Goal: Transaction & Acquisition: Purchase product/service

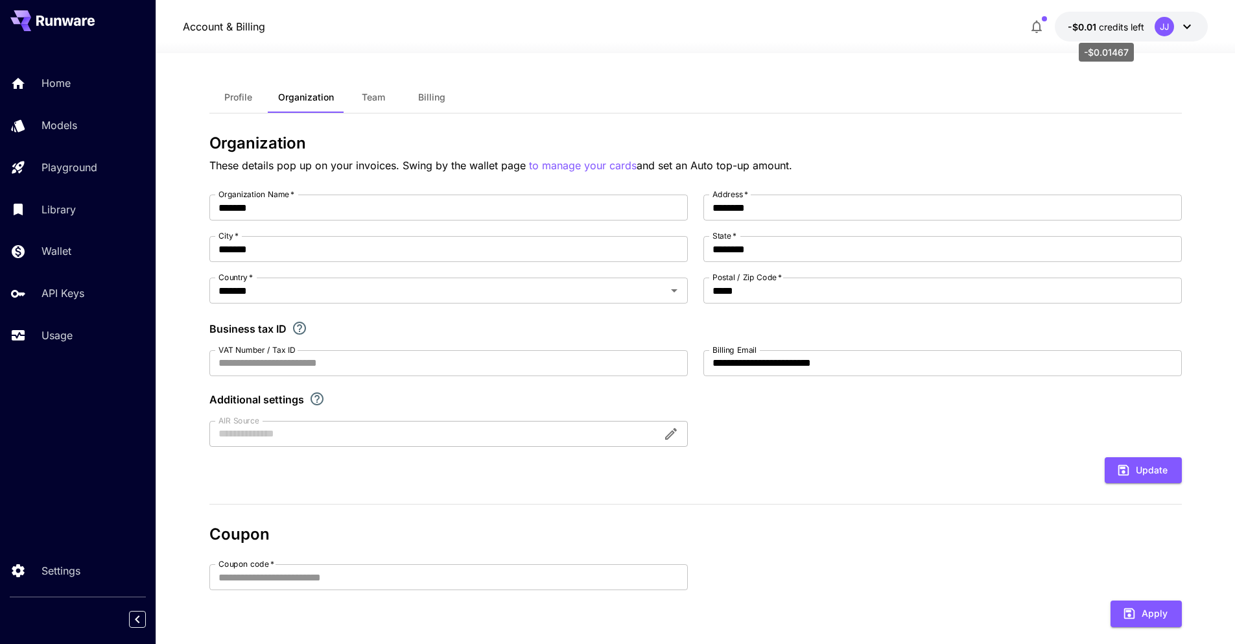
click at [1127, 20] on p "-$0.01 credits left" at bounding box center [1106, 27] width 77 height 14
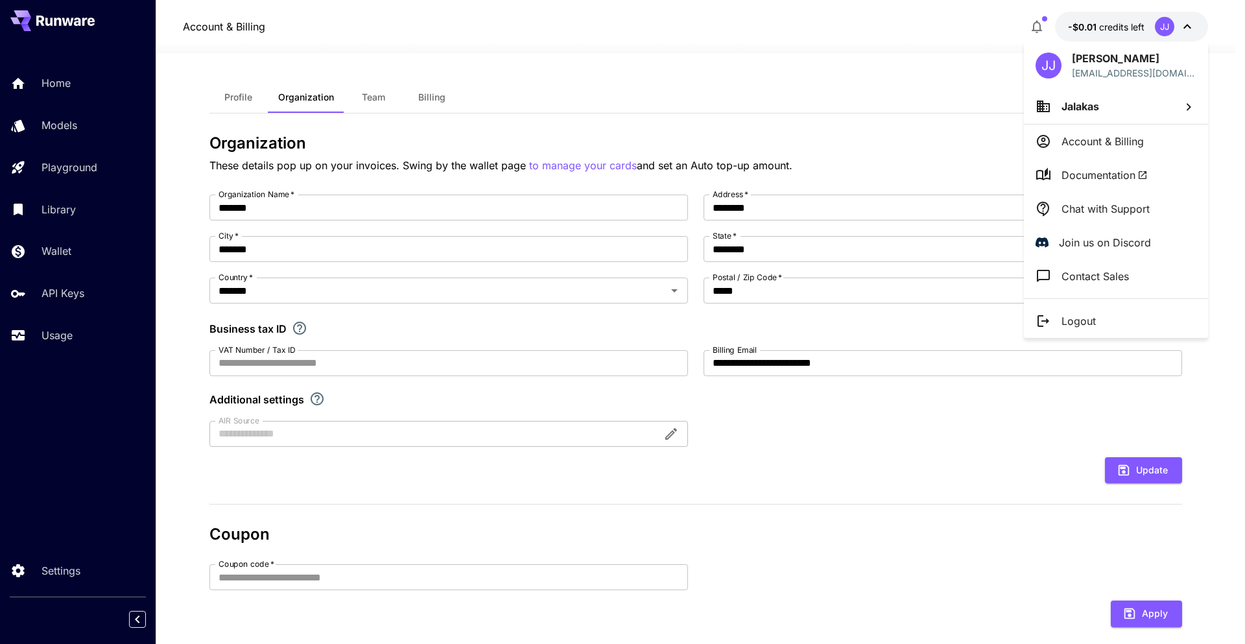
click at [66, 86] on div at bounding box center [622, 322] width 1245 height 644
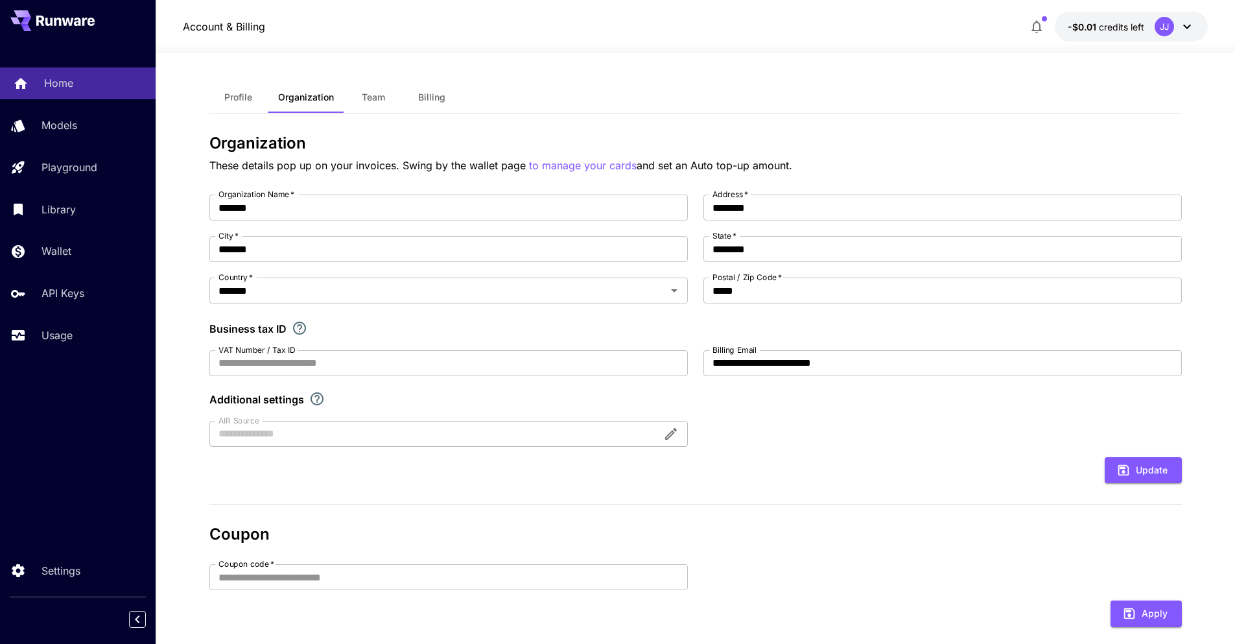
click at [66, 86] on p "Home" at bounding box center [58, 83] width 29 height 16
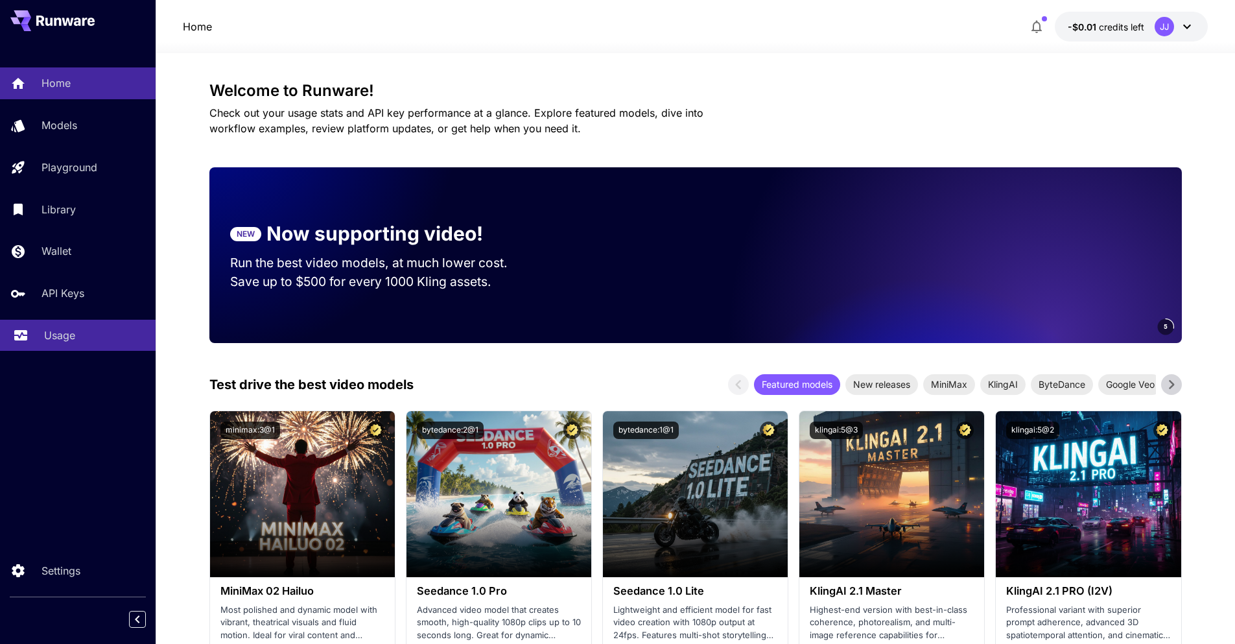
click at [50, 329] on p "Usage" at bounding box center [59, 335] width 31 height 16
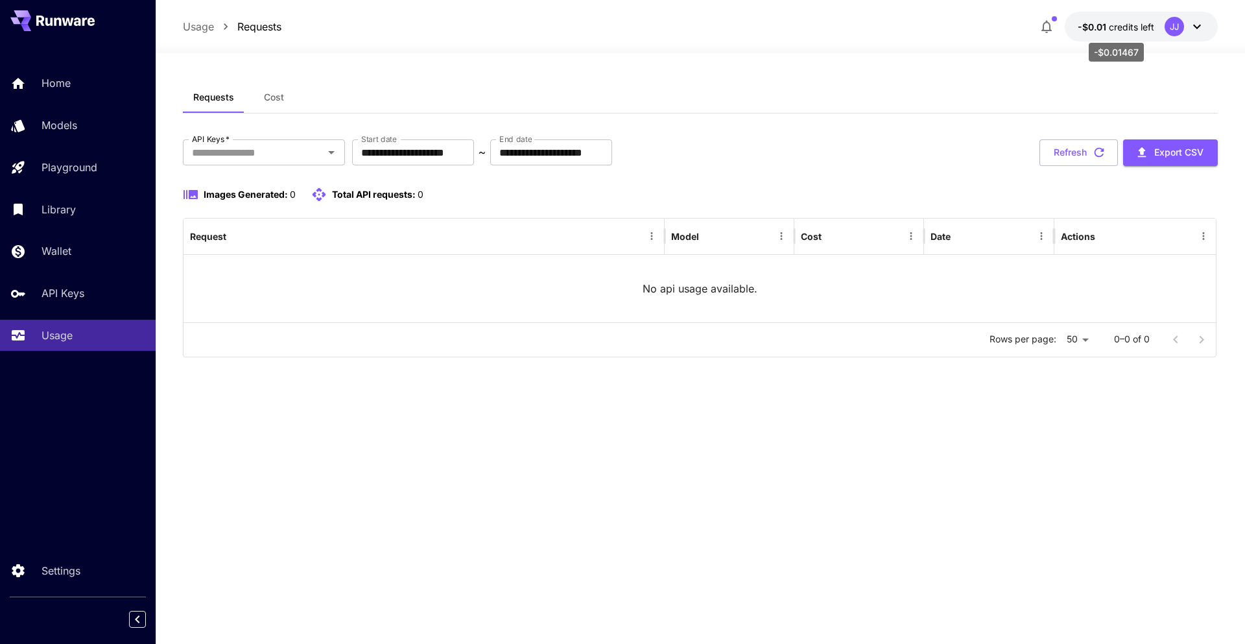
click at [1150, 20] on p "-$0.01 credits left" at bounding box center [1116, 27] width 77 height 14
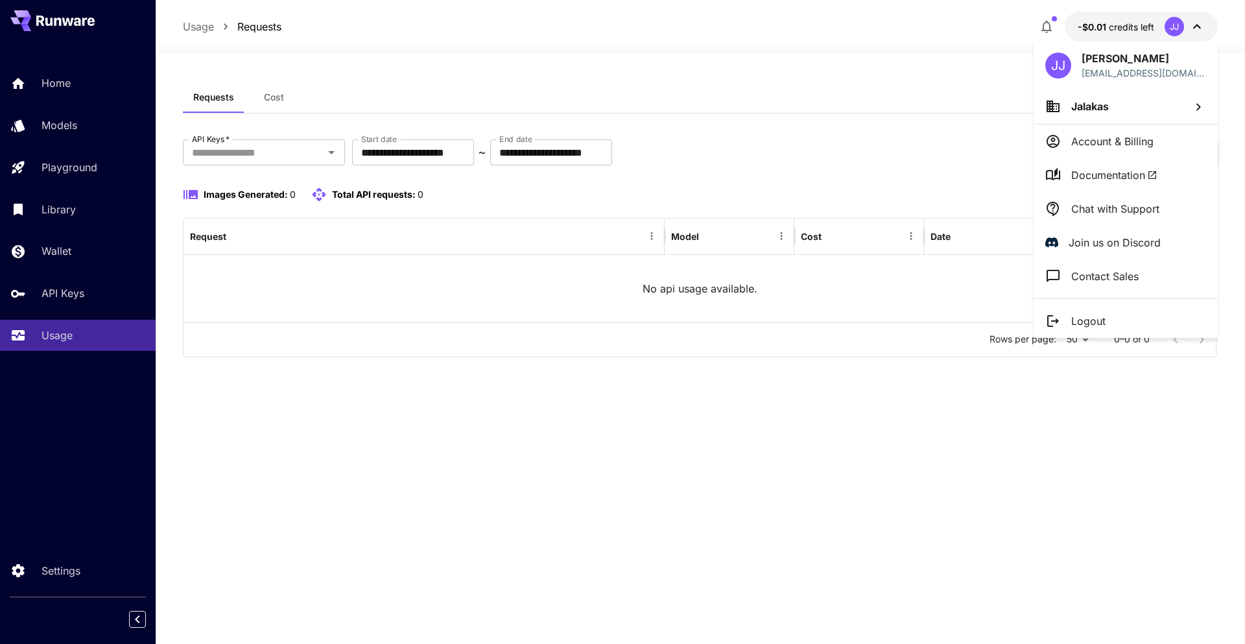
click at [1123, 51] on p "[PERSON_NAME]" at bounding box center [1144, 59] width 125 height 16
click at [1105, 70] on p "[EMAIL_ADDRESS][DOMAIN_NAME]" at bounding box center [1144, 73] width 125 height 14
click at [1076, 104] on div "[EMAIL_ADDRESS][DOMAIN_NAME]" at bounding box center [1158, 98] width 167 height 19
click at [1068, 108] on li "Jalakas" at bounding box center [1126, 106] width 184 height 35
click at [927, 131] on p "Jalakas" at bounding box center [924, 132] width 38 height 16
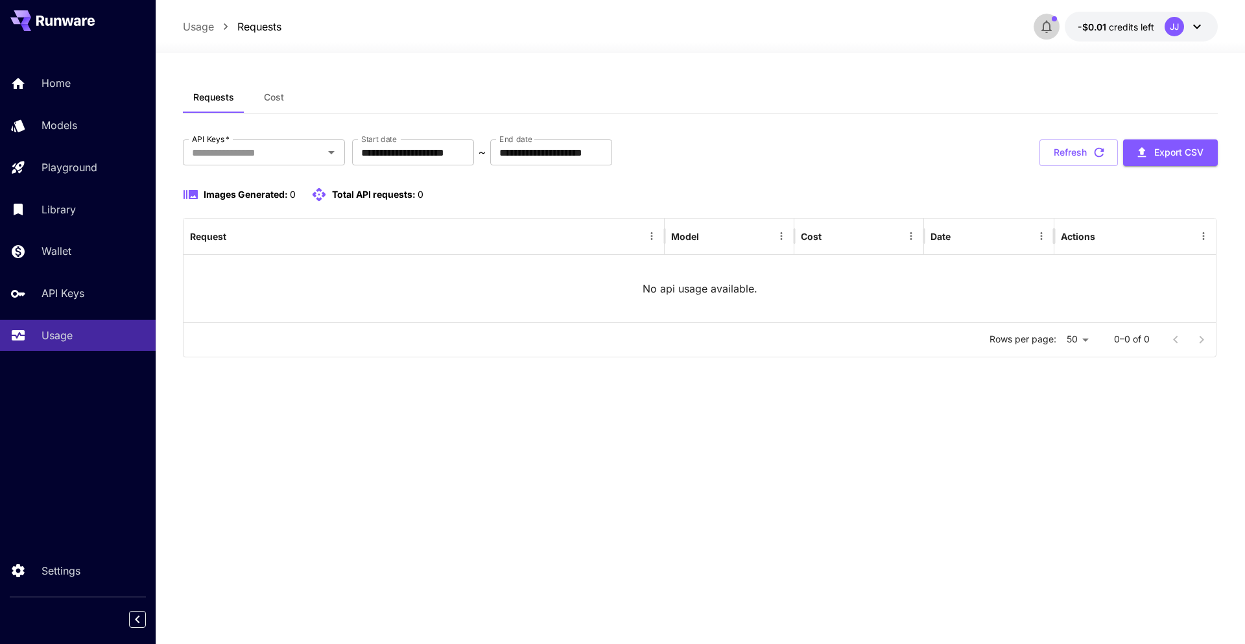
click at [1053, 29] on icon "button" at bounding box center [1047, 27] width 16 height 16
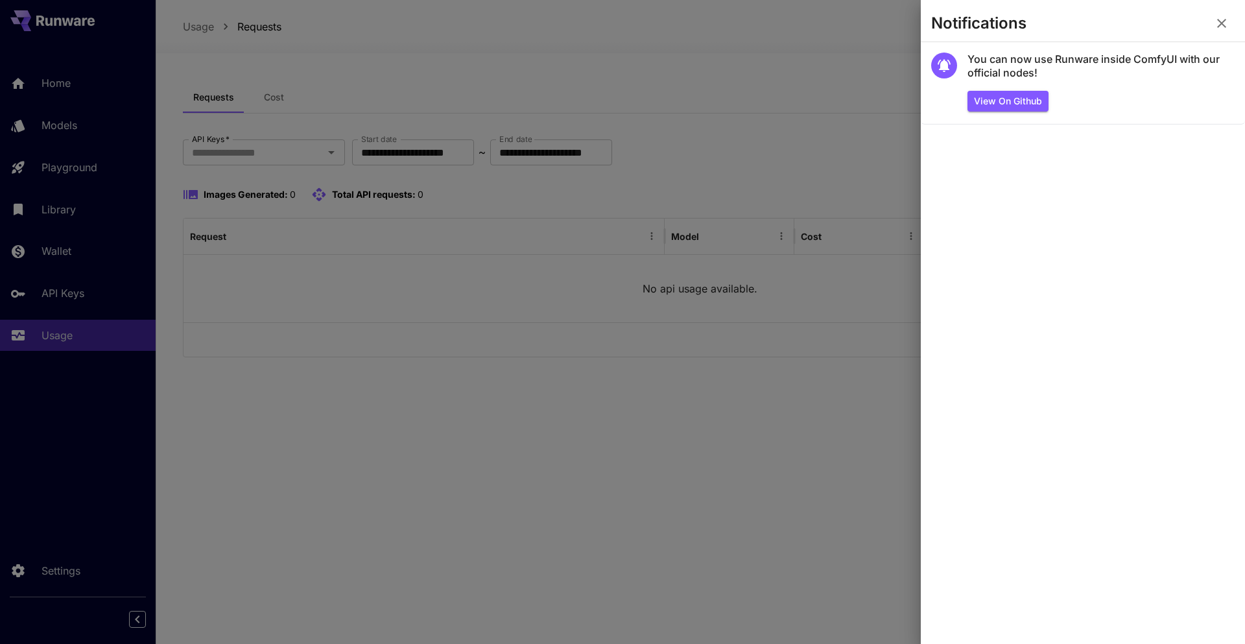
click at [79, 119] on div at bounding box center [622, 322] width 1245 height 644
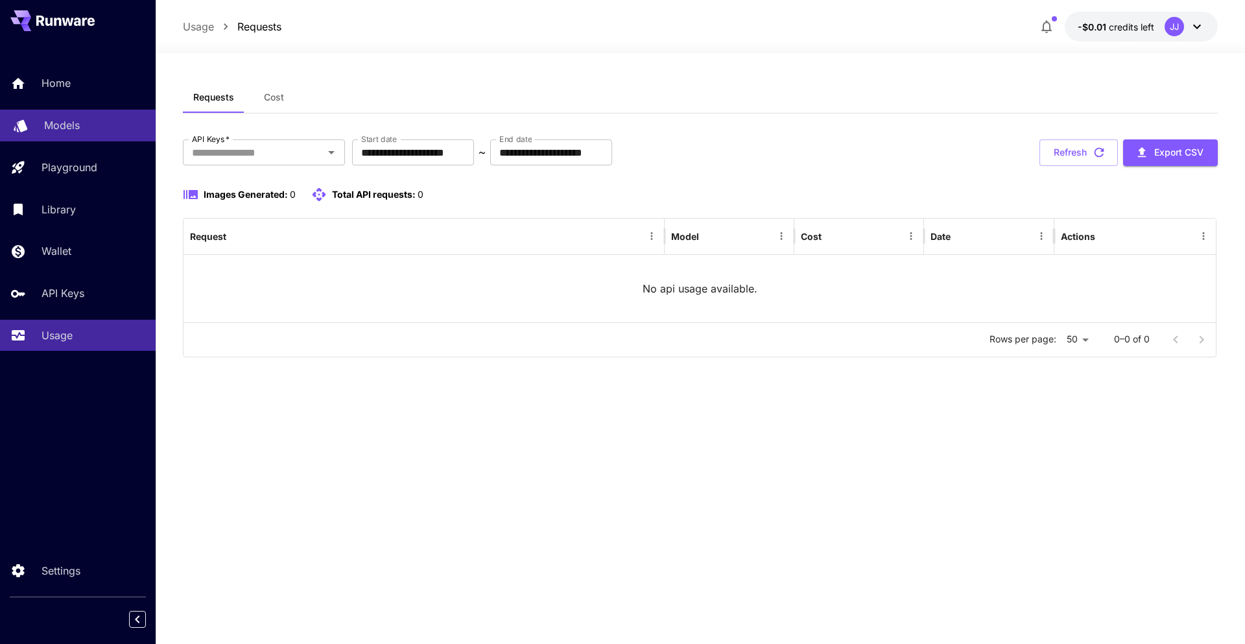
click at [79, 119] on p "Models" at bounding box center [62, 125] width 36 height 16
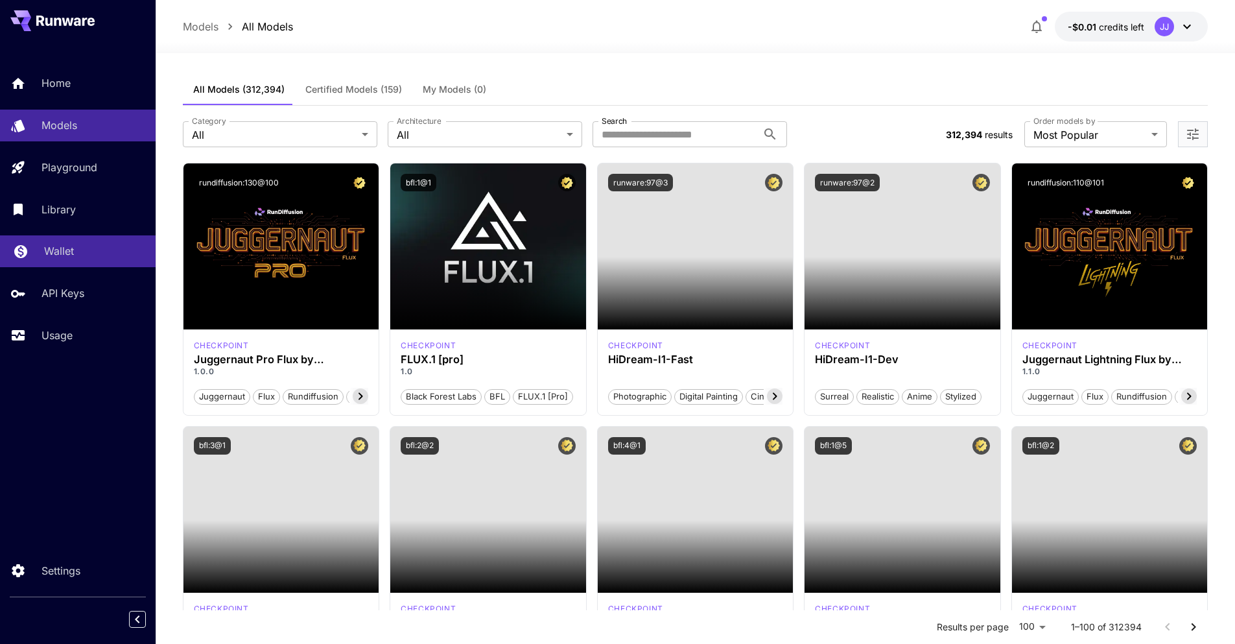
click at [67, 241] on link "Wallet" at bounding box center [78, 251] width 156 height 32
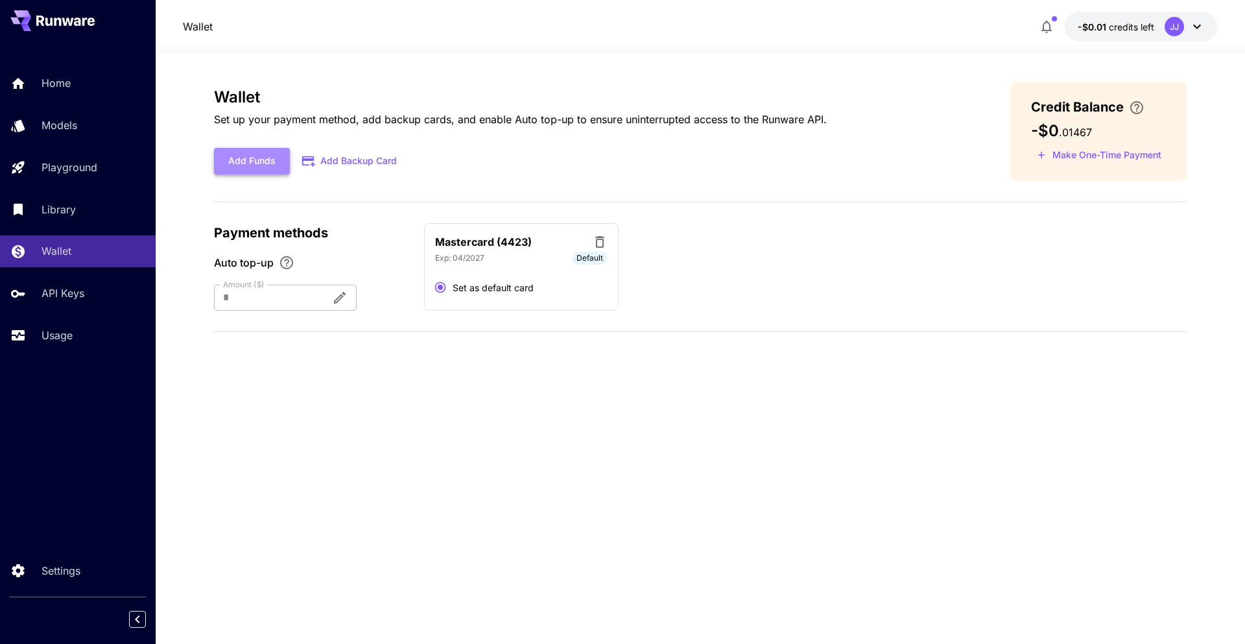
click at [267, 161] on button "Add Funds" at bounding box center [252, 161] width 76 height 27
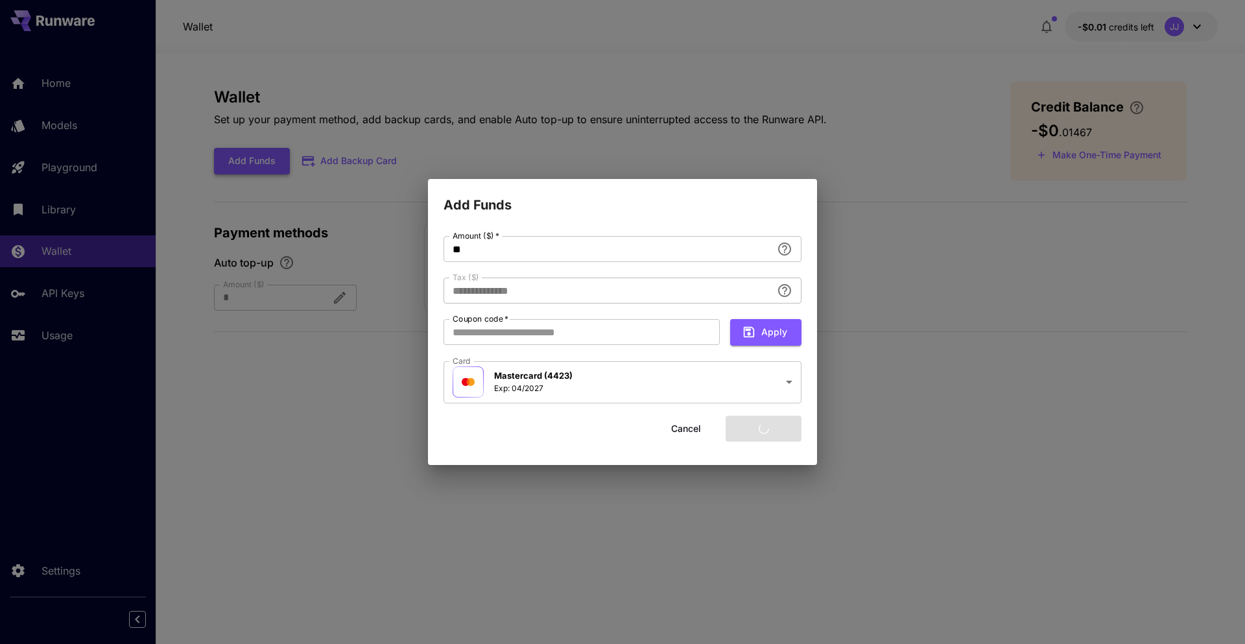
type input "****"
click at [757, 427] on button "Add funds" at bounding box center [764, 429] width 76 height 27
